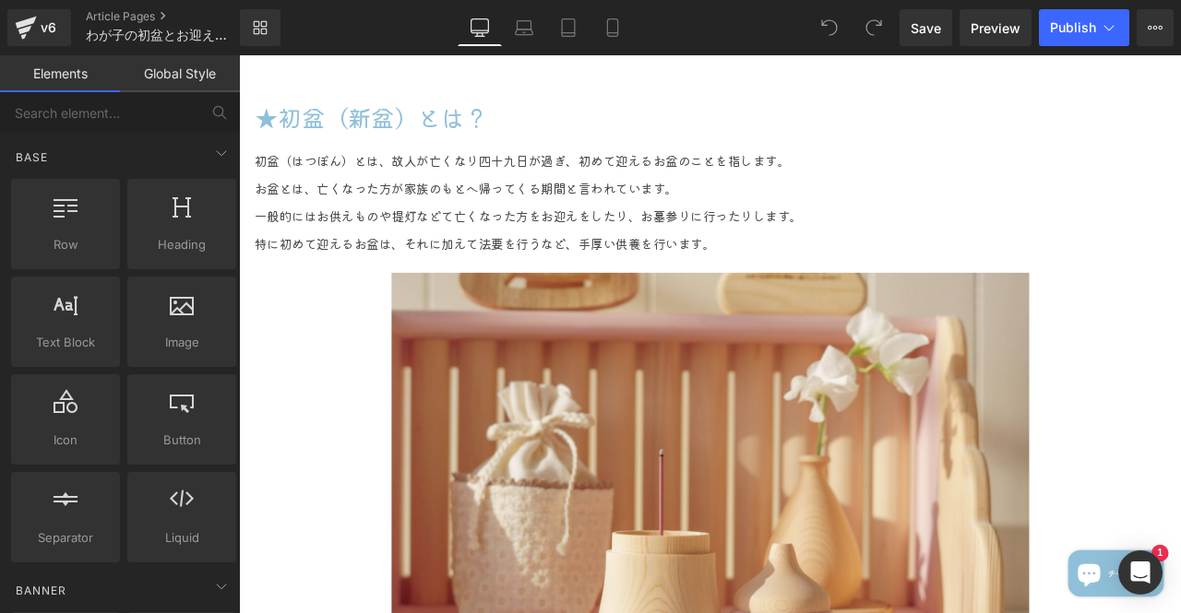
scroll to position [2122, 0]
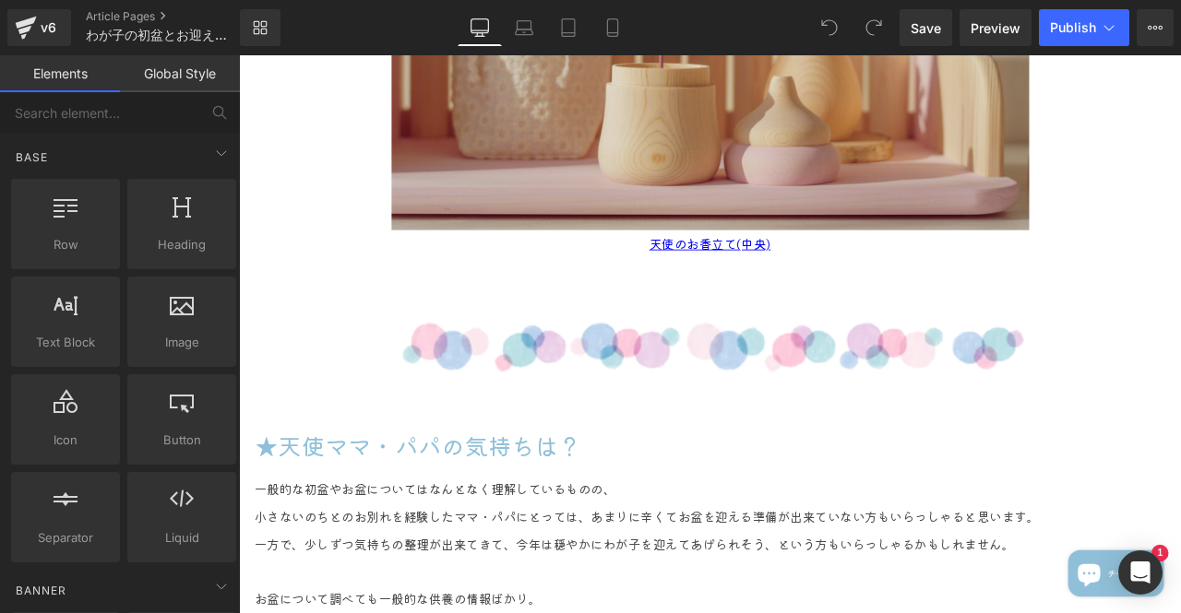
click at [796, 149] on img at bounding box center [798, 11] width 756 height 504
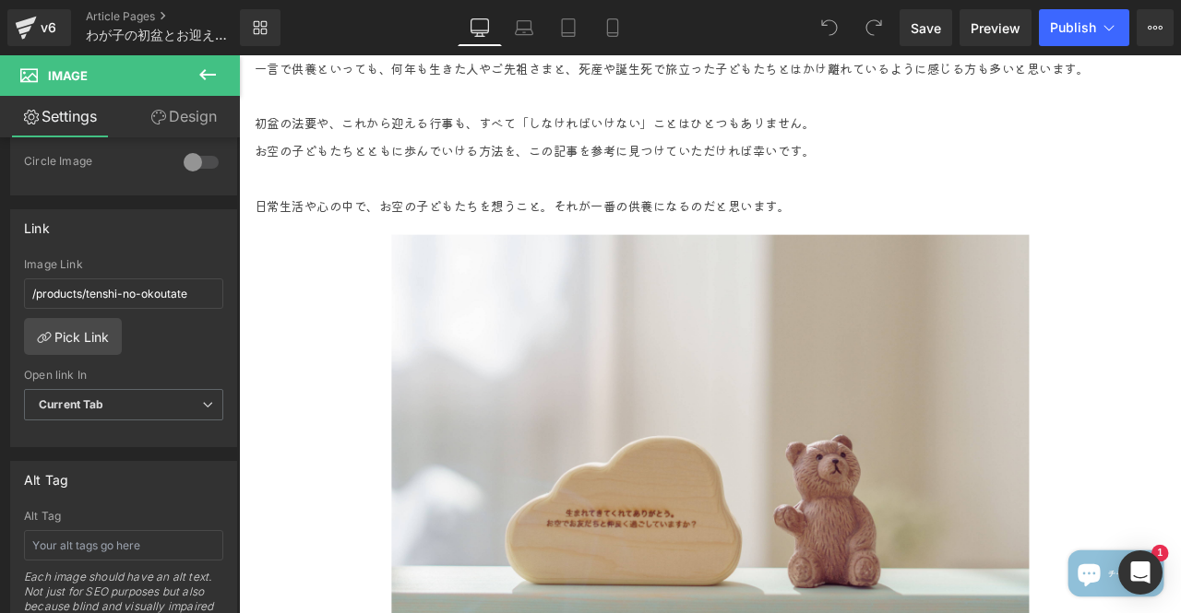
scroll to position [2952, 0]
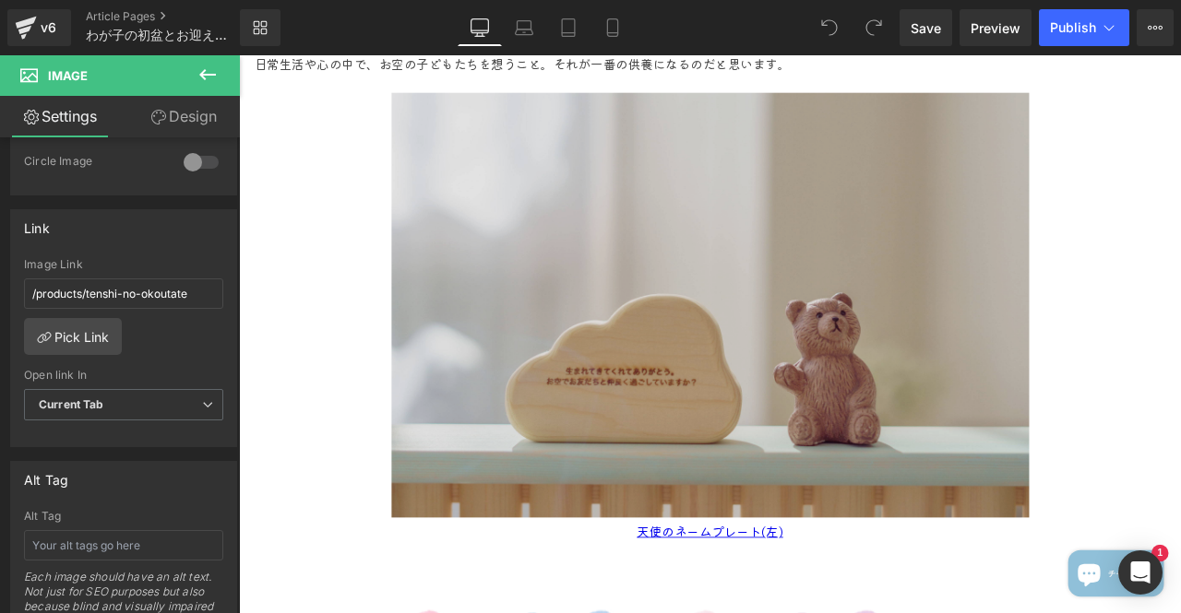
click at [939, 367] on img at bounding box center [798, 352] width 756 height 504
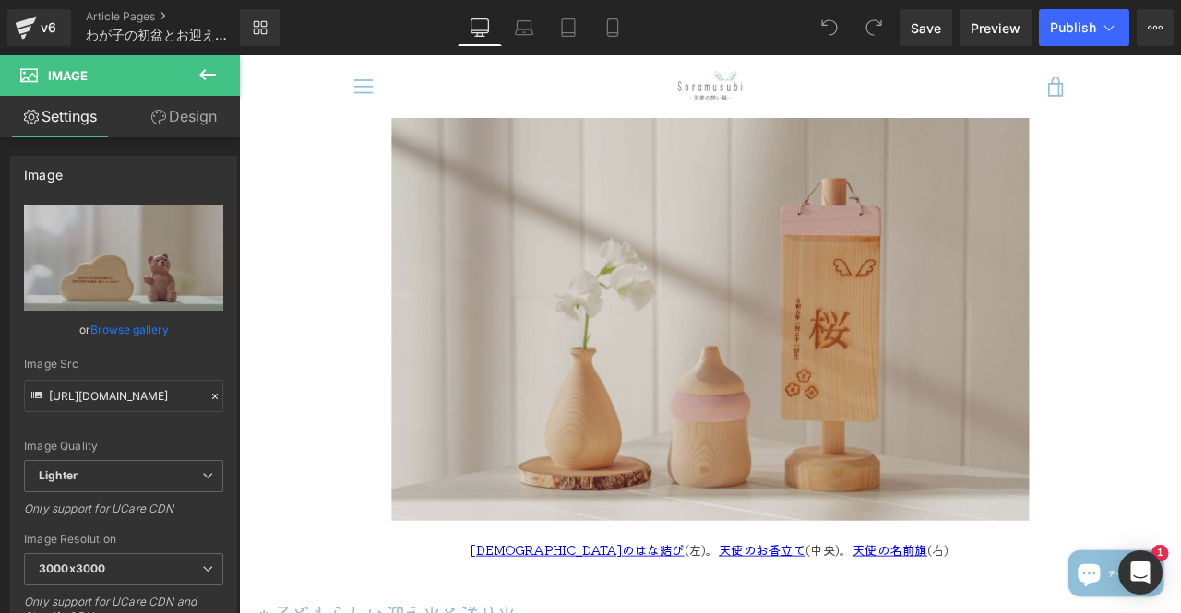
scroll to position [4982, 0]
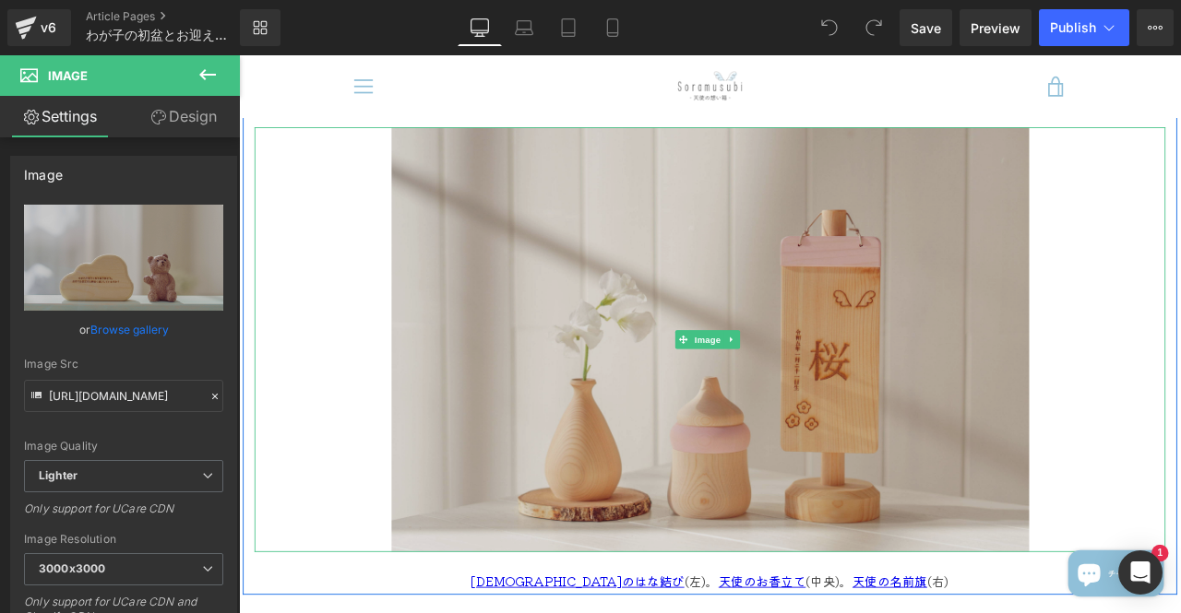
click at [647, 364] on img at bounding box center [798, 393] width 756 height 504
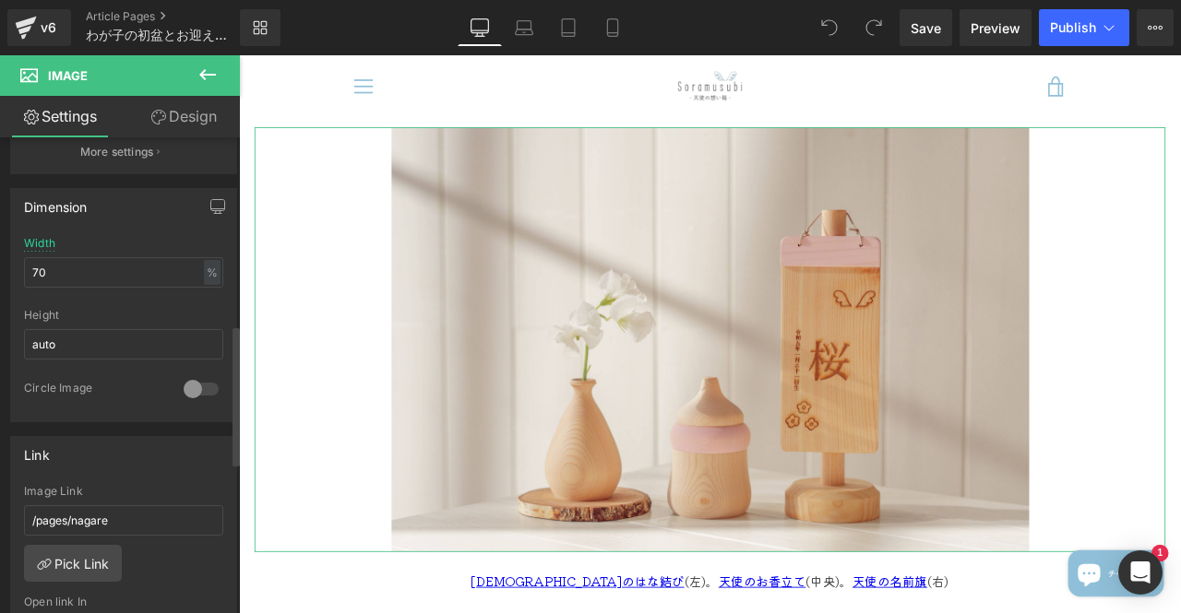
scroll to position [646, 0]
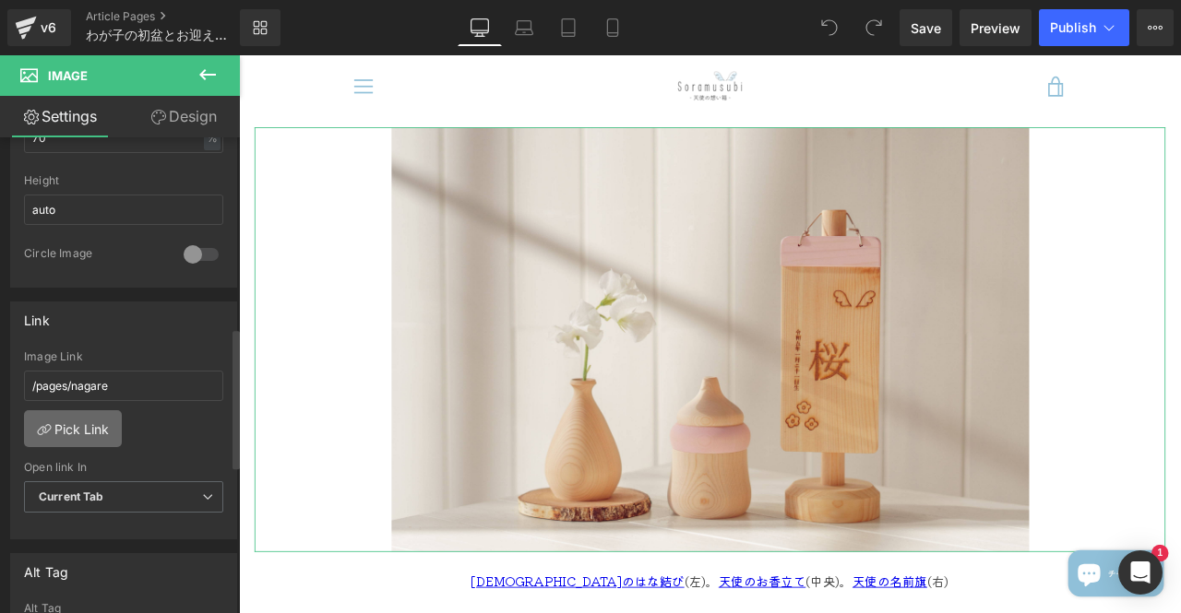
click at [90, 411] on link "Pick Link" at bounding box center [73, 429] width 98 height 37
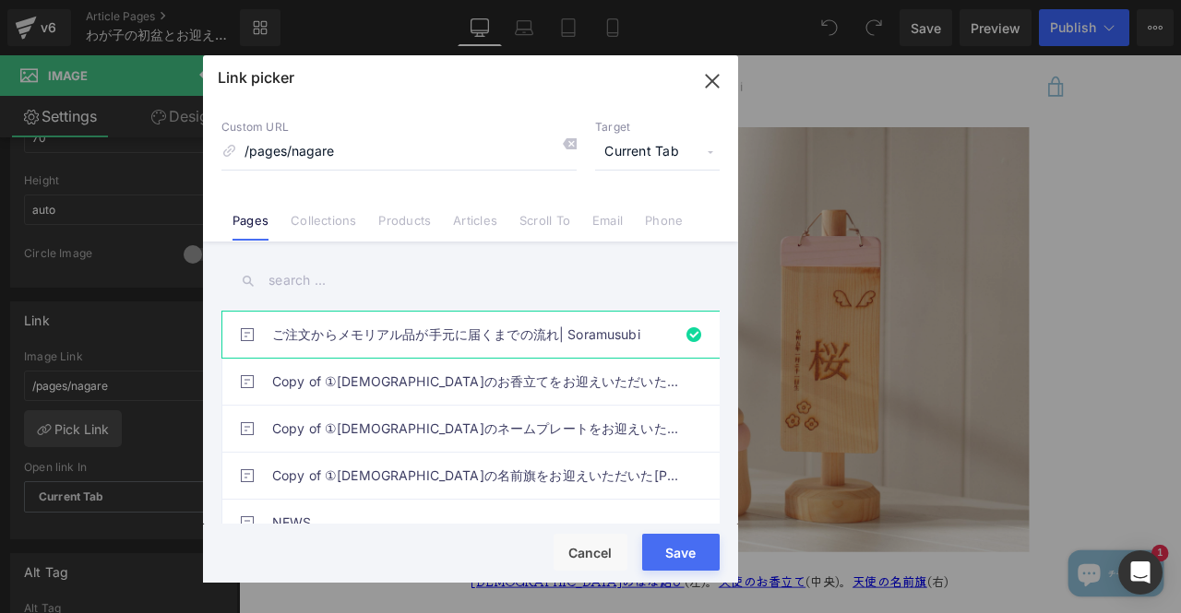
click at [339, 280] on input "text" at bounding box center [470, 281] width 498 height 42
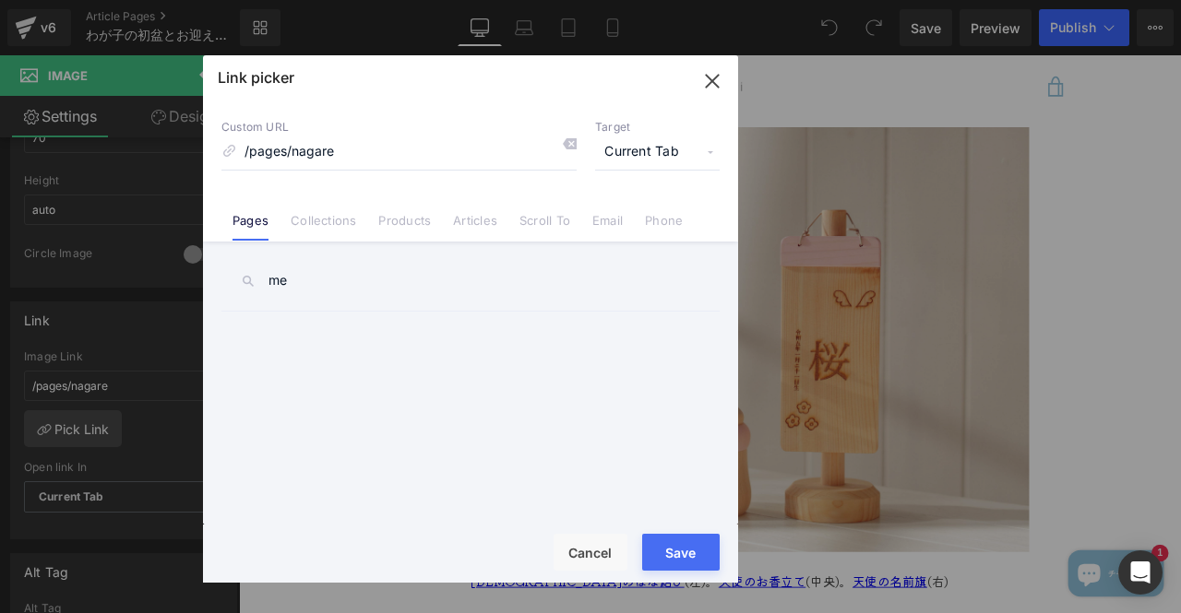
type input "m"
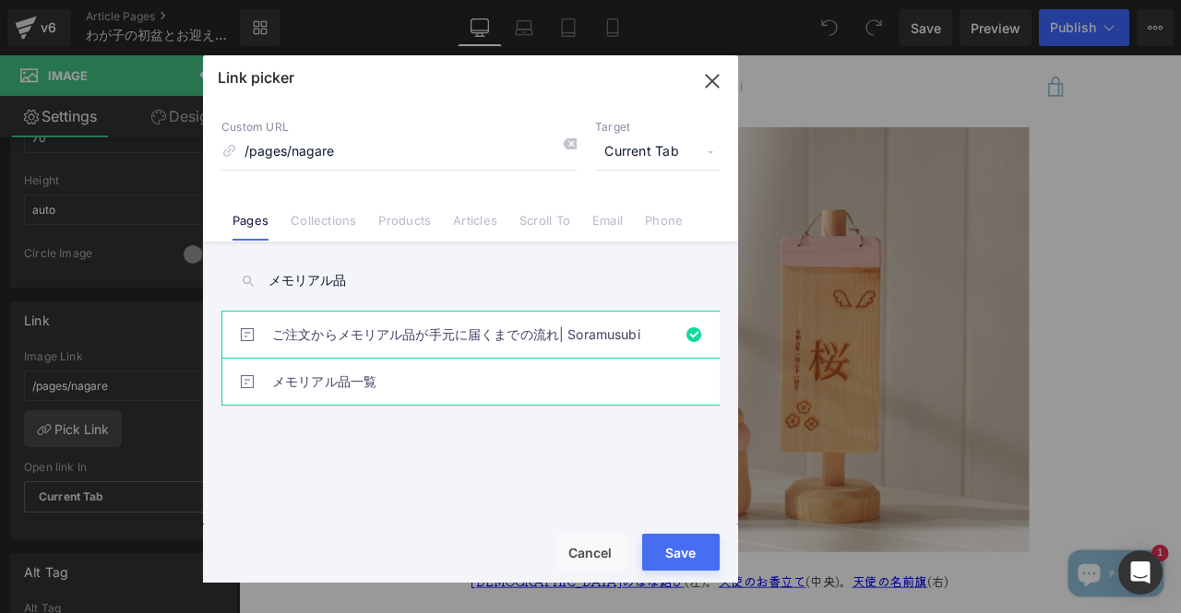
type input "メモリアル品"
click at [376, 385] on link "メモリアル品一覧" at bounding box center [475, 382] width 406 height 46
type input "/pages/collection_all"
click at [662, 554] on button "Save" at bounding box center [680, 552] width 77 height 37
type input "/pages/collection_all"
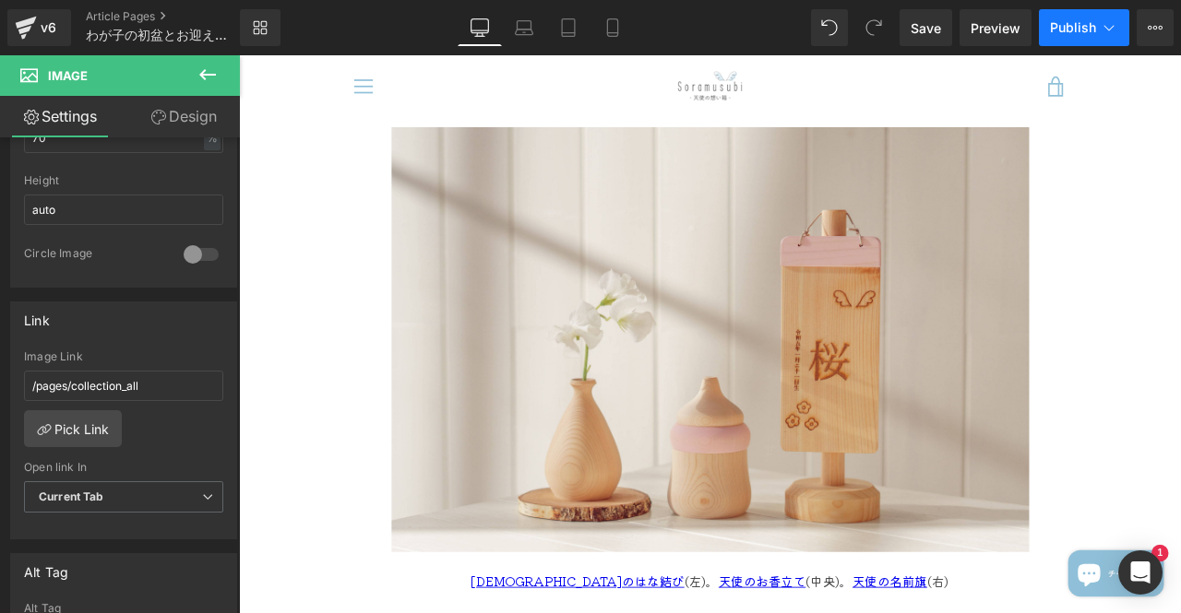
click at [1057, 36] on button "Publish" at bounding box center [1084, 27] width 90 height 37
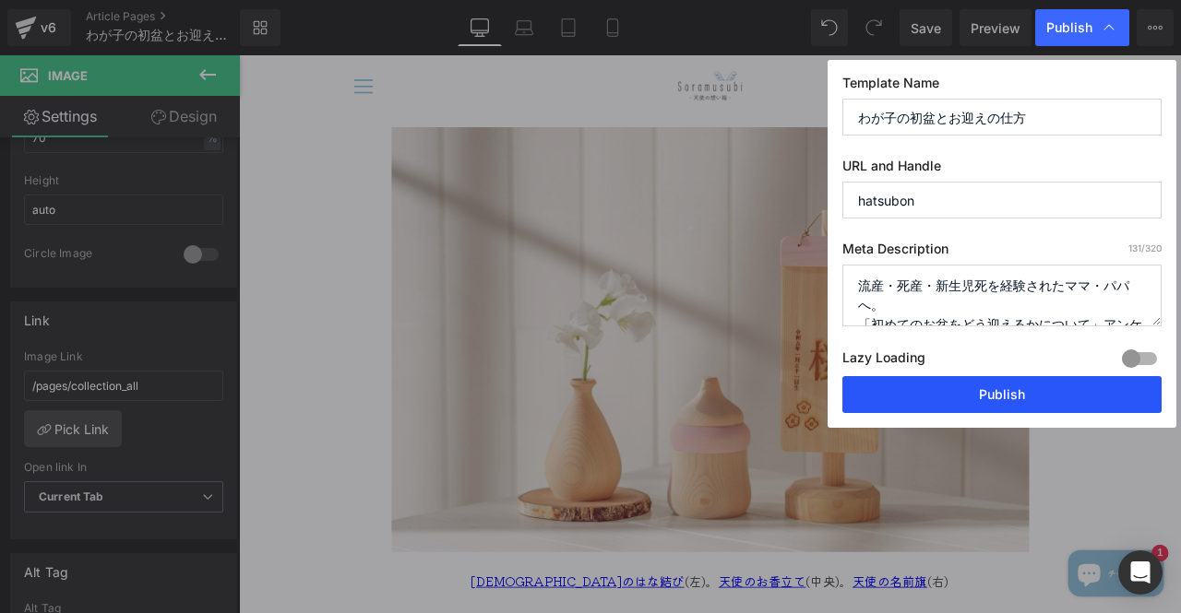
click at [981, 387] on button "Publish" at bounding box center [1001, 394] width 319 height 37
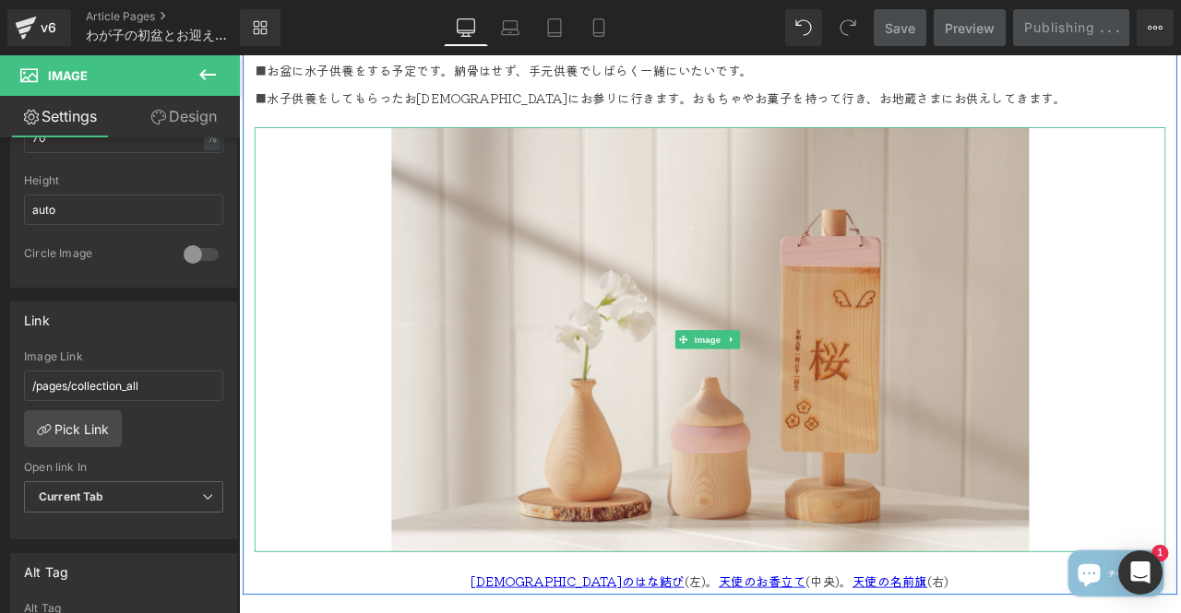
scroll to position [5443, 0]
